Goal: Find specific page/section: Find specific page/section

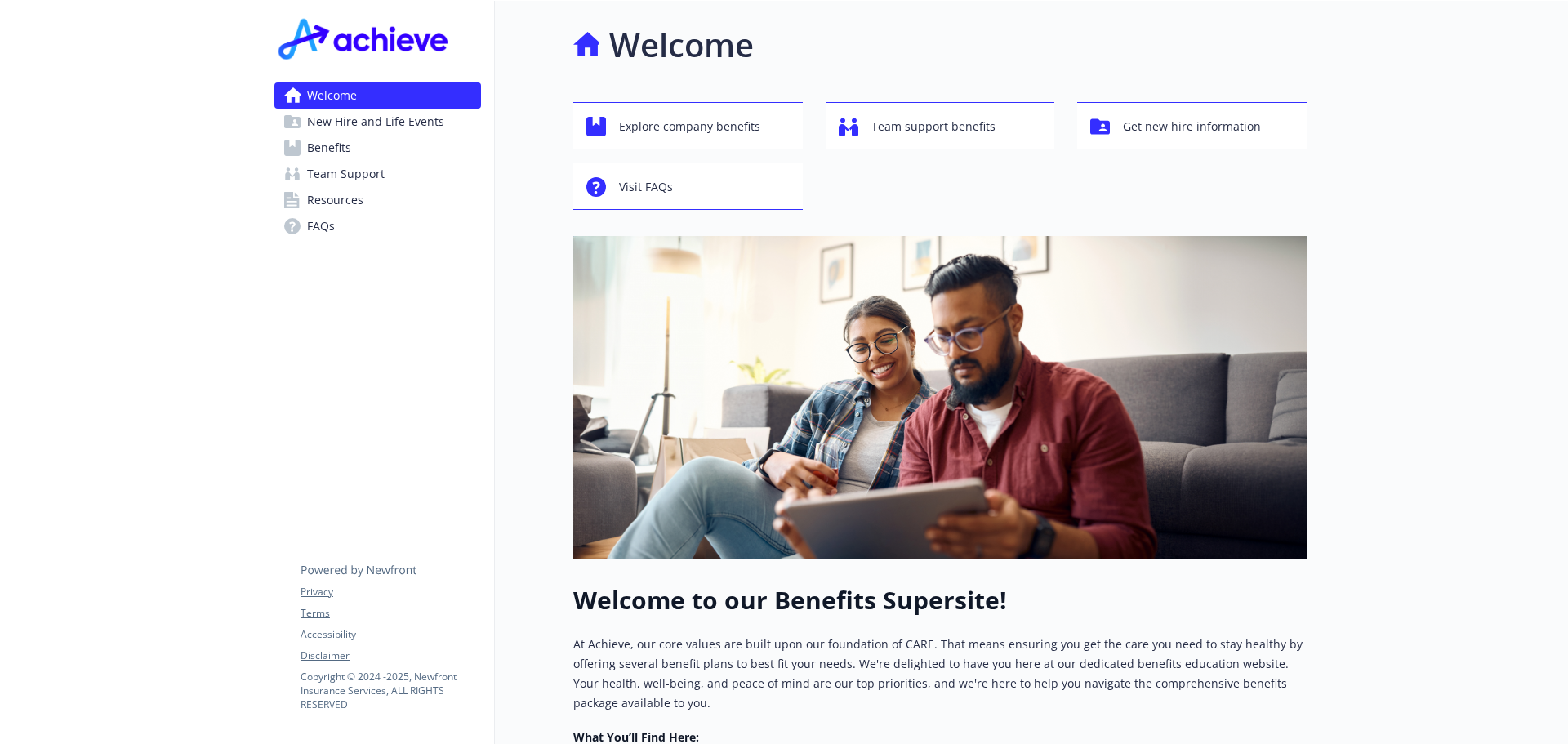
click at [292, 149] on icon at bounding box center [292, 147] width 17 height 17
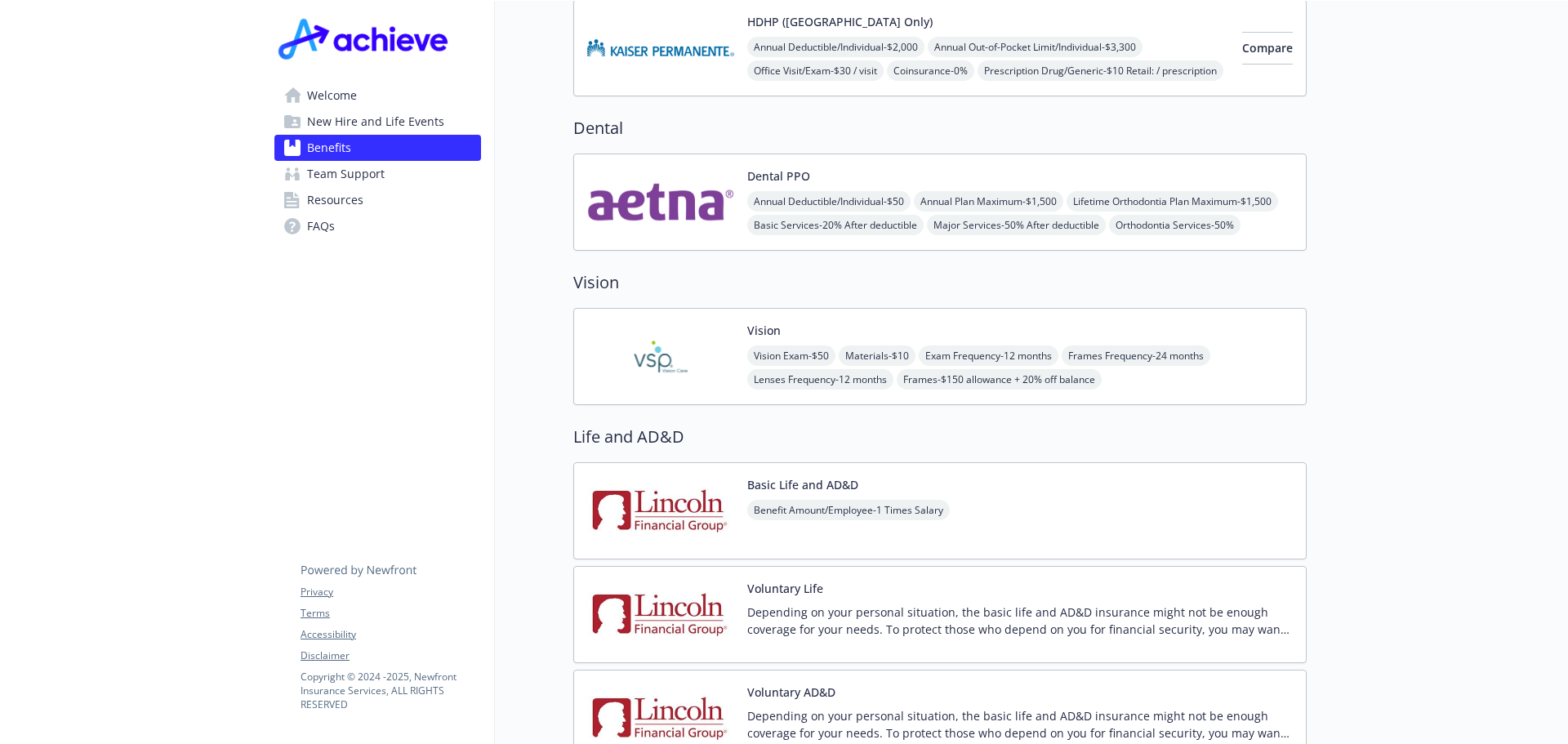
scroll to position [654, 0]
